Goal: Check status: Check status

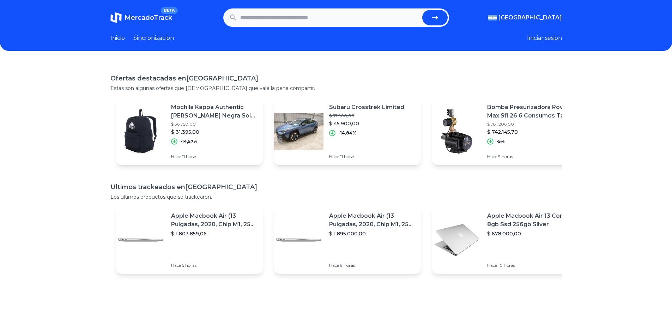
click at [282, 14] on input "text" at bounding box center [329, 18] width 179 height 16
type input "*******"
click at [422, 10] on button "submit" at bounding box center [434, 18] width 25 height 16
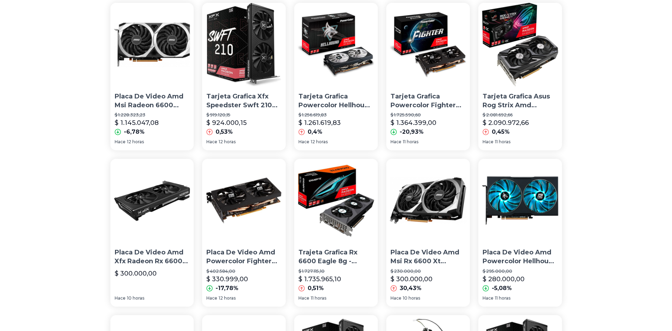
scroll to position [176, 0]
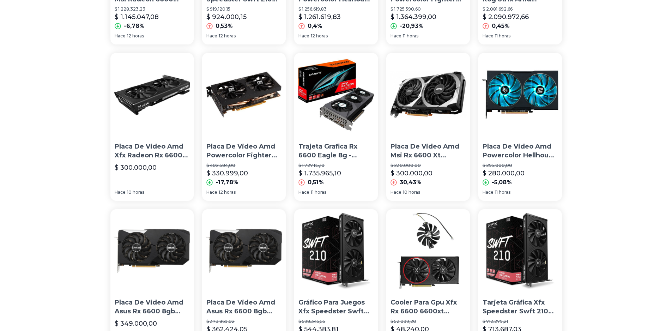
click at [261, 97] on img at bounding box center [244, 95] width 84 height 84
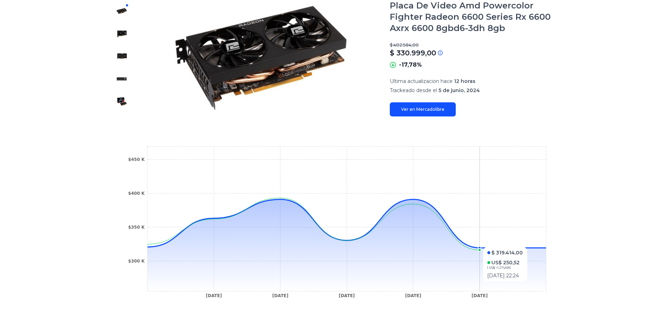
scroll to position [71, 0]
